Goal: Transaction & Acquisition: Purchase product/service

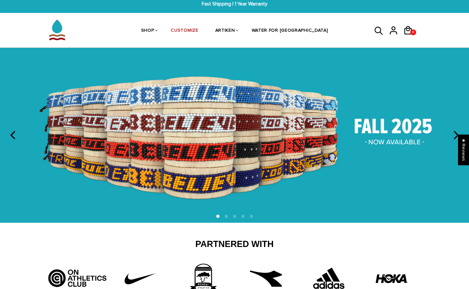
scroll to position [6, 0]
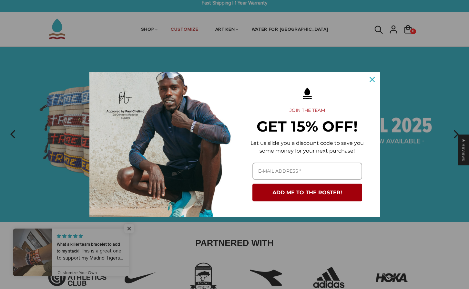
click at [372, 79] on icon "close icon" at bounding box center [372, 79] width 5 height 5
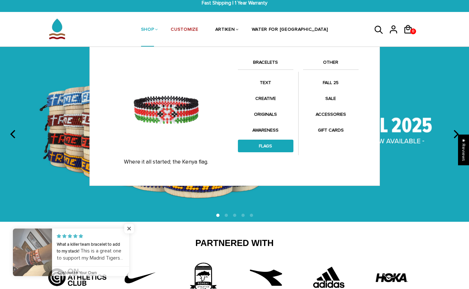
click at [264, 146] on link "FLAGS" at bounding box center [266, 145] width 56 height 13
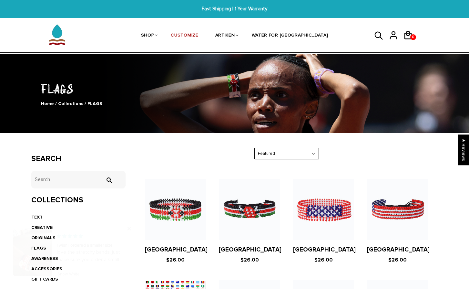
click at [256, 221] on figure at bounding box center [249, 208] width 61 height 61
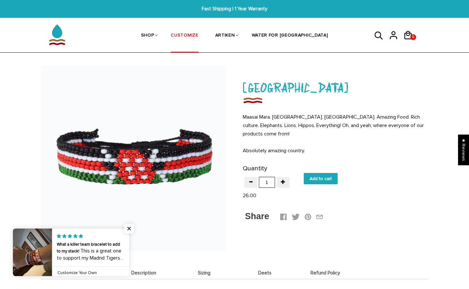
click at [198, 34] on link "CUSTOMIZE" at bounding box center [184, 36] width 27 height 34
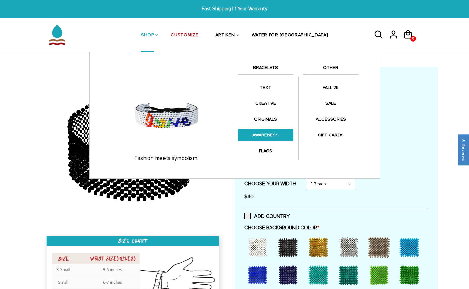
click at [272, 133] on link "AWARENESS" at bounding box center [266, 134] width 56 height 13
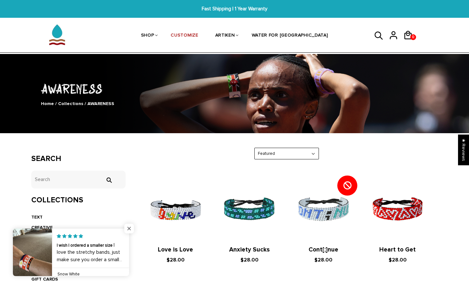
click at [130, 228] on span "Close popup widget" at bounding box center [129, 228] width 10 height 10
